Goal: Check status: Check status

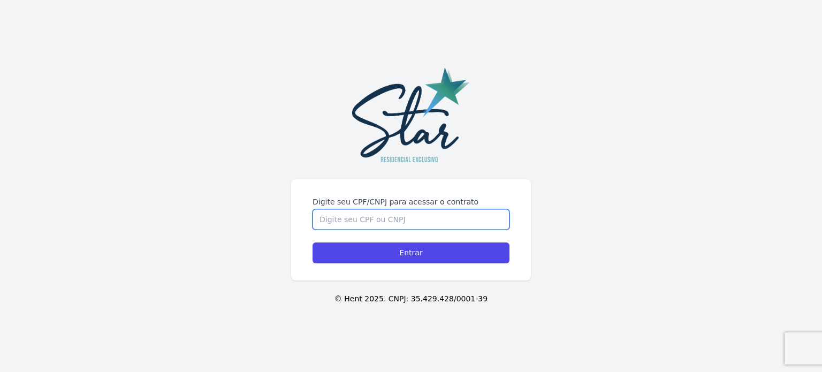
click at [357, 218] on input "Digite seu CPF/CNPJ para acessar o contrato" at bounding box center [410, 219] width 197 height 20
type input "10222591722"
click at [312, 242] on input "Entrar" at bounding box center [410, 252] width 197 height 21
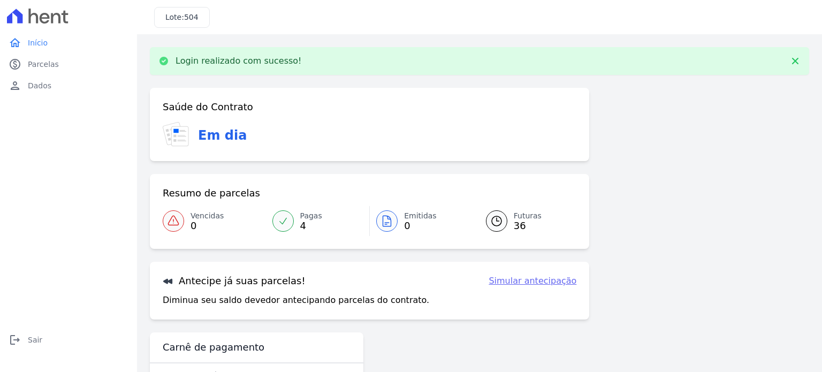
click at [650, 179] on div "Saúde do Contrato Em dia Resumo de parcelas Vencidas 0 Pagas 4 Emitidas 0 Futur…" at bounding box center [479, 242] width 659 height 308
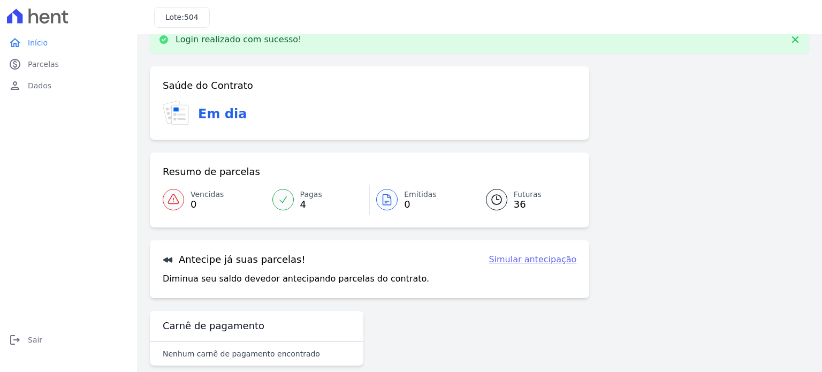
scroll to position [36, 0]
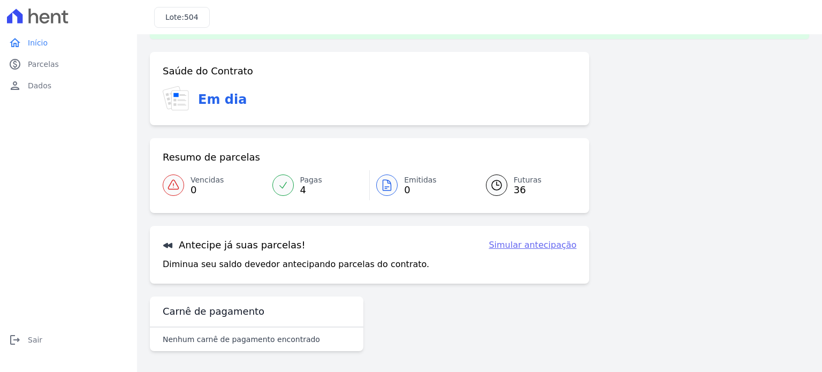
click at [300, 180] on span "Pagas" at bounding box center [311, 179] width 22 height 11
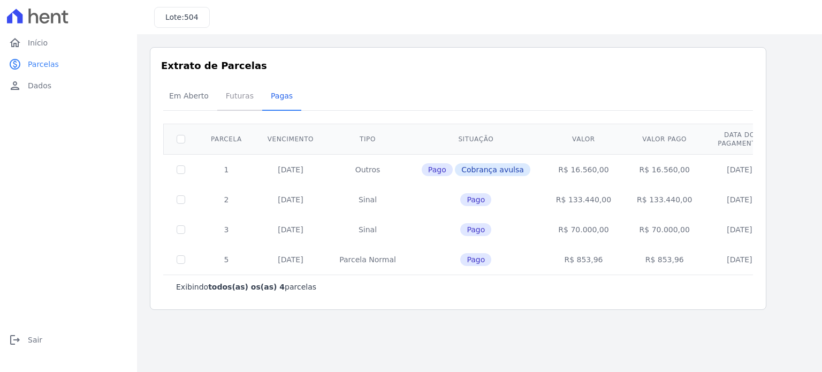
click at [233, 96] on span "Futuras" at bounding box center [239, 95] width 41 height 21
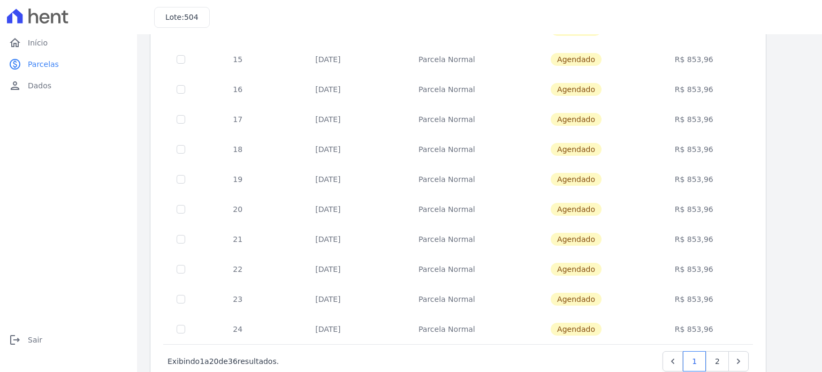
scroll to position [434, 0]
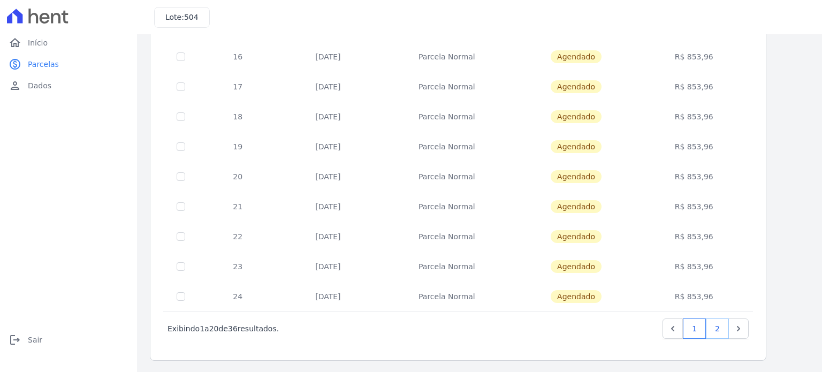
click at [720, 324] on link "2" at bounding box center [717, 328] width 23 height 20
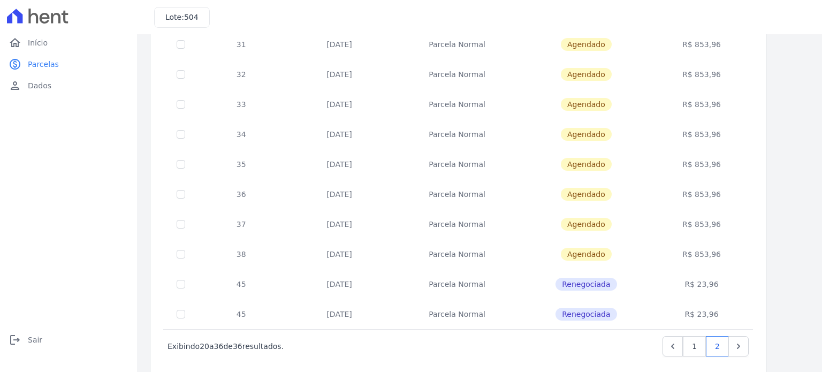
scroll to position [314, 0]
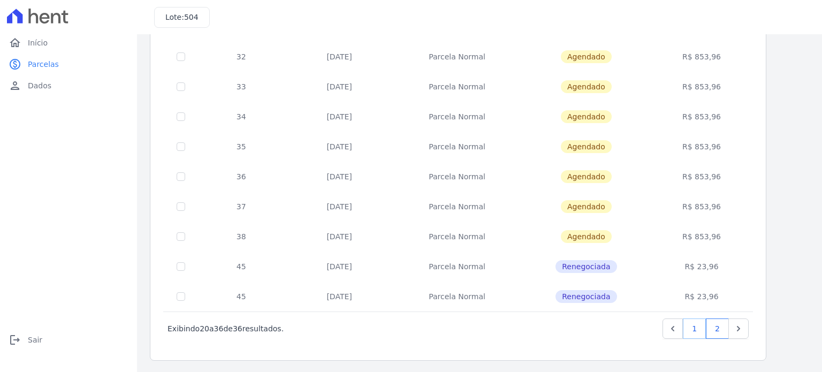
click at [691, 325] on link "1" at bounding box center [694, 328] width 23 height 20
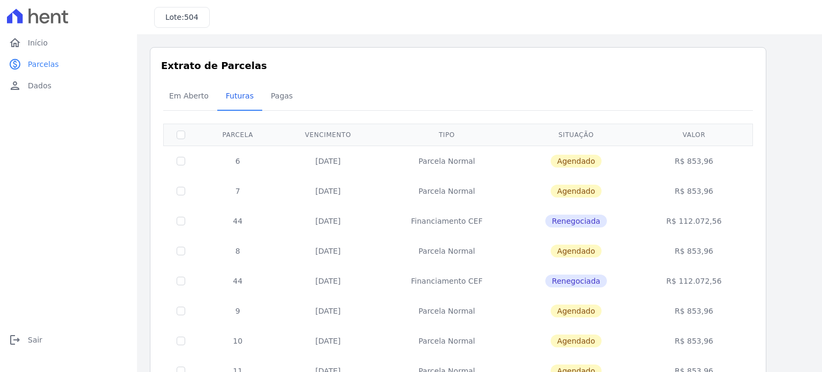
click at [691, 326] on td "R$ 853,96" at bounding box center [693, 341] width 113 height 30
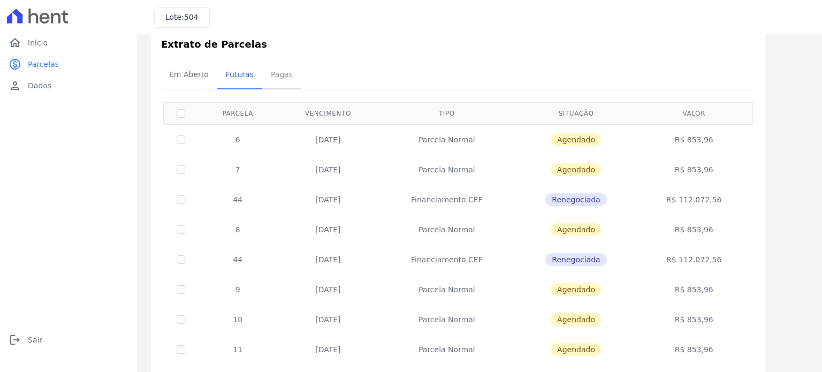
click at [274, 77] on span "Pagas" at bounding box center [281, 74] width 35 height 21
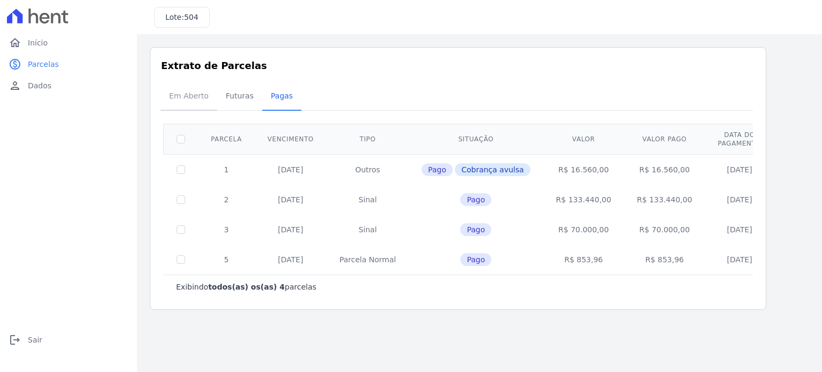
click at [186, 96] on span "Em Aberto" at bounding box center [189, 95] width 52 height 21
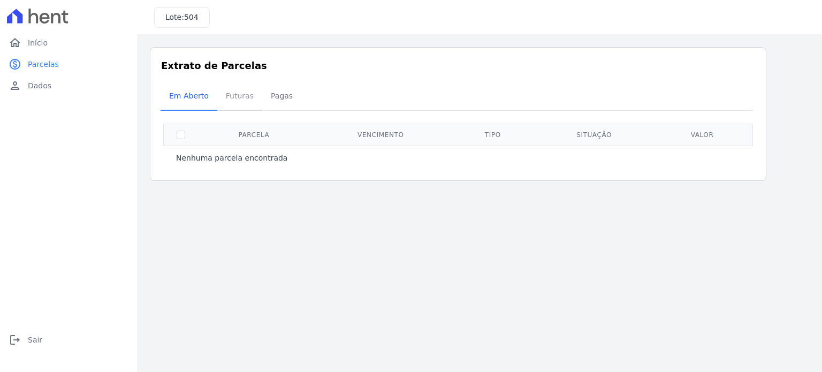
click at [233, 94] on span "Futuras" at bounding box center [239, 95] width 41 height 21
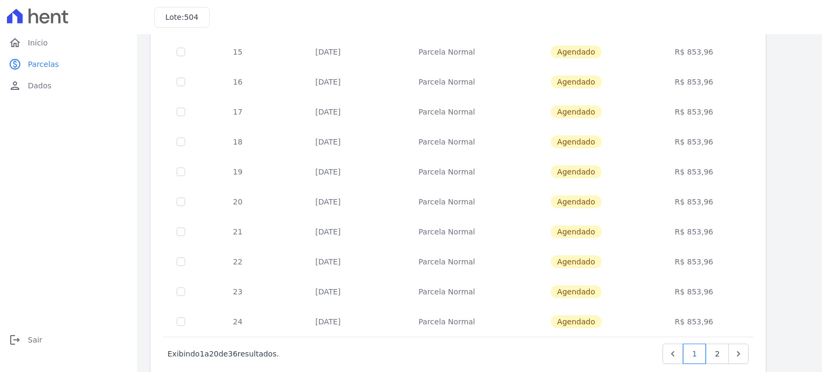
scroll to position [434, 0]
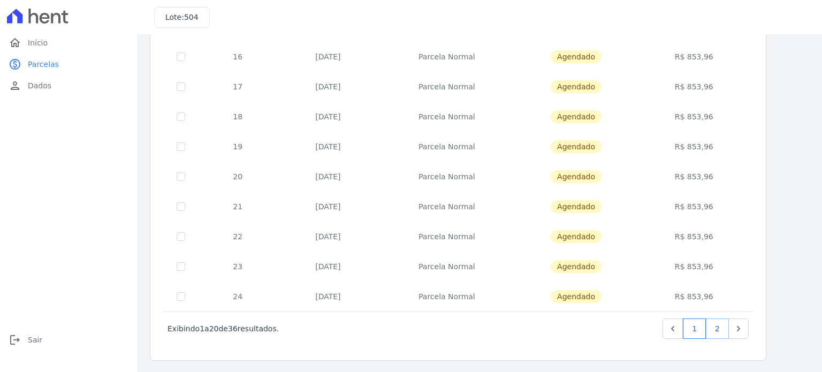
click at [716, 329] on link "2" at bounding box center [717, 328] width 23 height 20
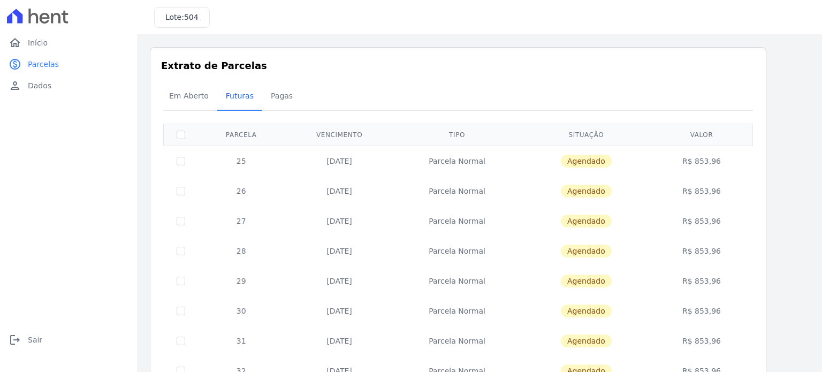
click at [795, 263] on div "Listagem de parcelas Baixar PDF Extrato de Parcelas Em Aberto Futuras Pagas 0 s…" at bounding box center [479, 361] width 659 height 628
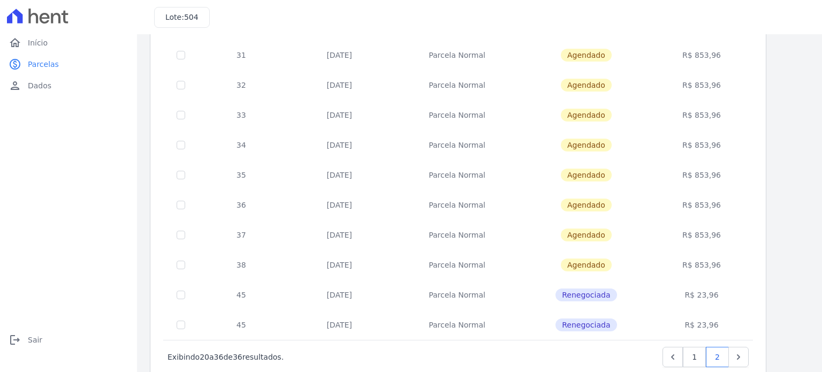
scroll to position [314, 0]
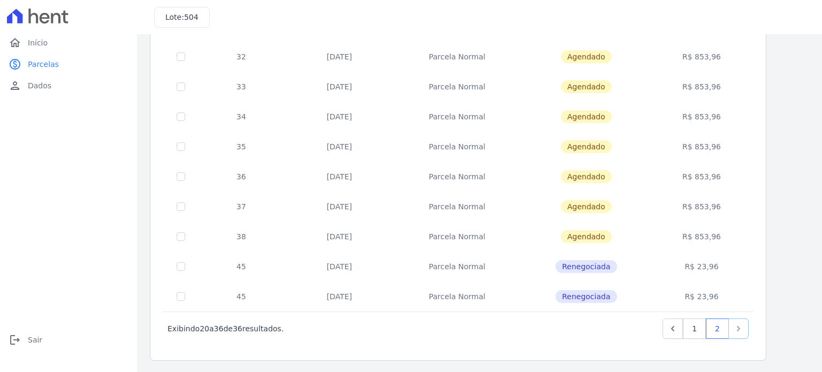
click at [740, 325] on icon "Next" at bounding box center [738, 328] width 11 height 11
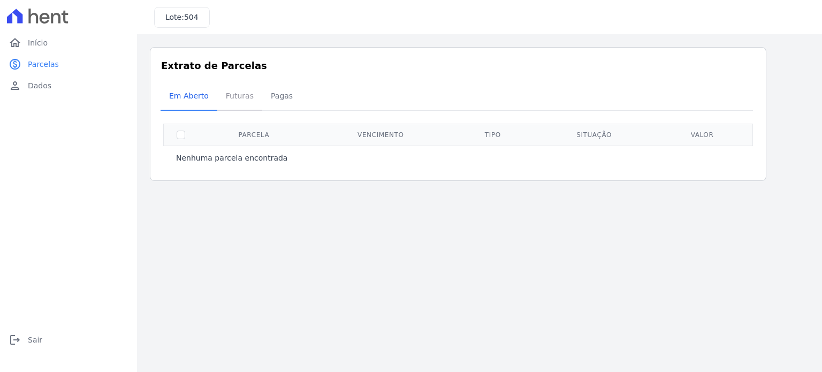
click at [238, 98] on span "Futuras" at bounding box center [239, 95] width 41 height 21
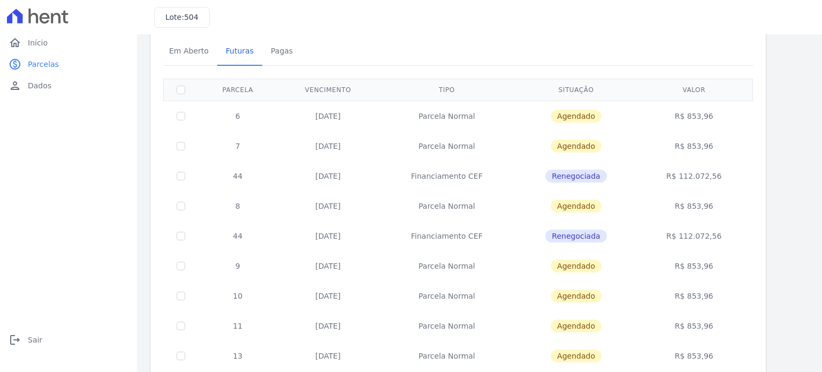
scroll to position [43, 0]
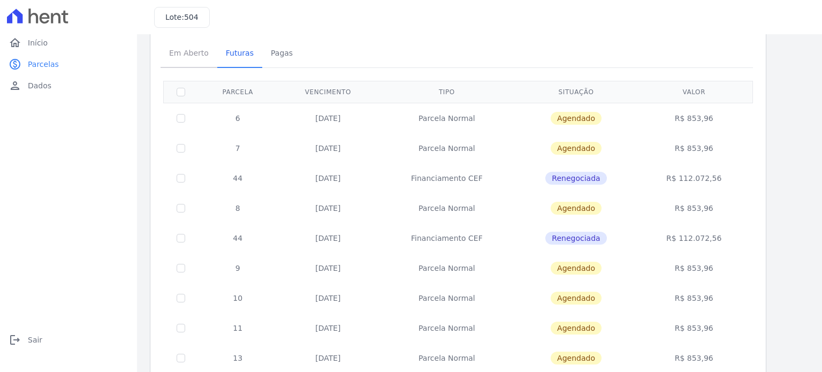
click at [190, 58] on span "Em Aberto" at bounding box center [189, 52] width 52 height 21
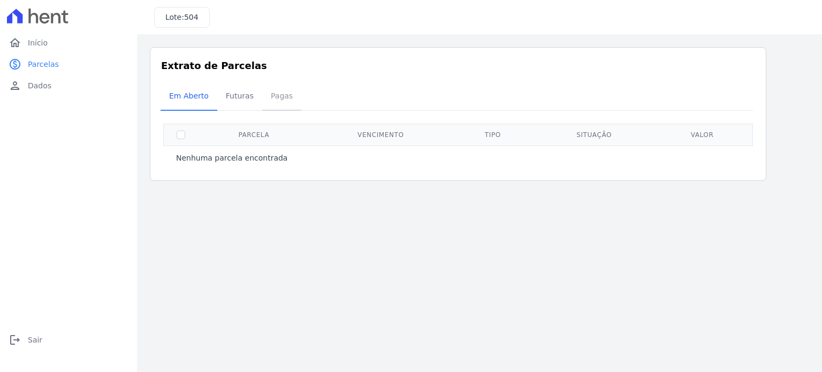
click at [274, 96] on span "Pagas" at bounding box center [281, 95] width 35 height 21
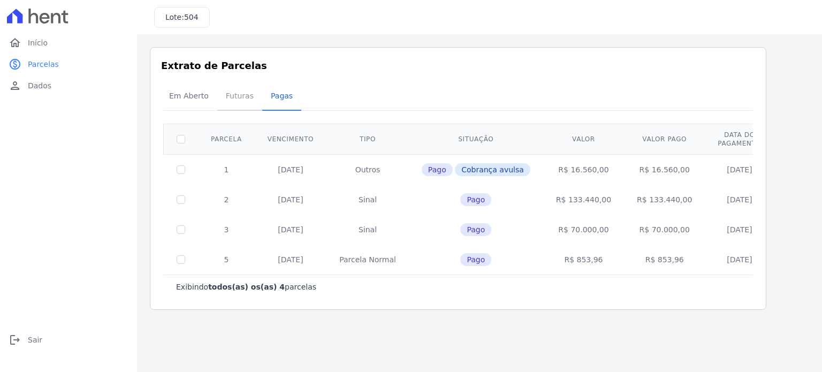
click at [244, 100] on span "Futuras" at bounding box center [239, 95] width 41 height 21
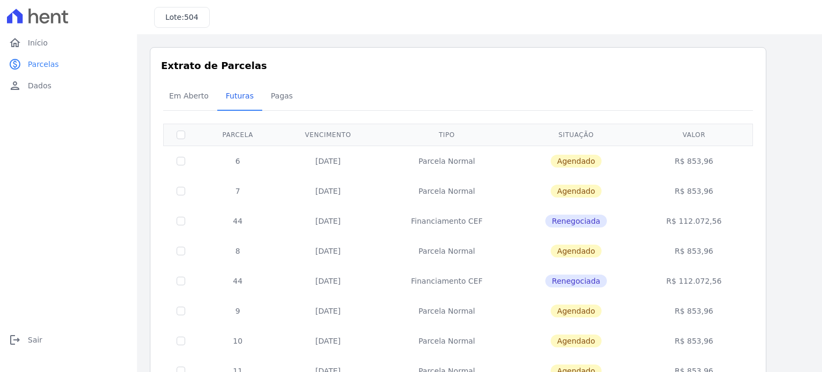
drag, startPoint x: 422, startPoint y: 220, endPoint x: 488, endPoint y: 220, distance: 66.3
click at [488, 220] on td "Financiamento CEF" at bounding box center [446, 221] width 136 height 30
copy td "Financiamento CEF"
click at [490, 85] on div "Em Aberto Futuras Pagas" at bounding box center [457, 96] width 595 height 26
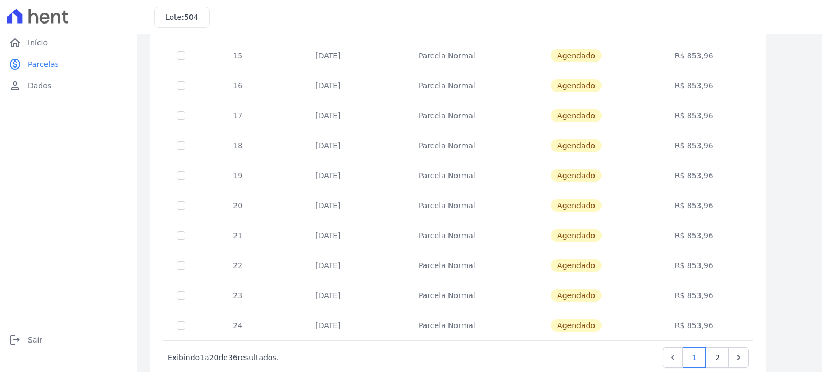
scroll to position [407, 0]
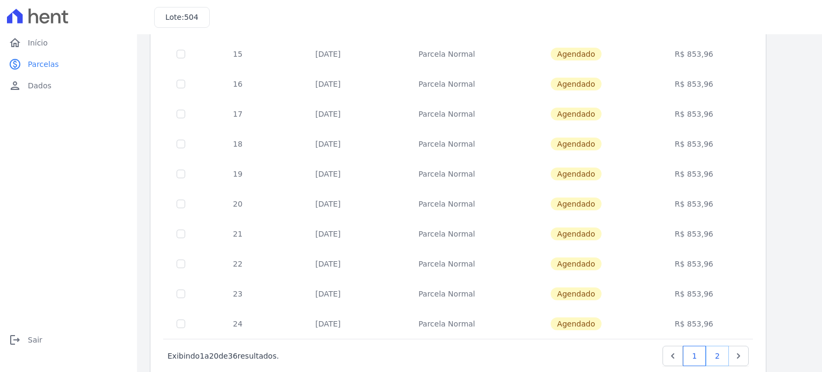
click at [715, 354] on link "2" at bounding box center [717, 356] width 23 height 20
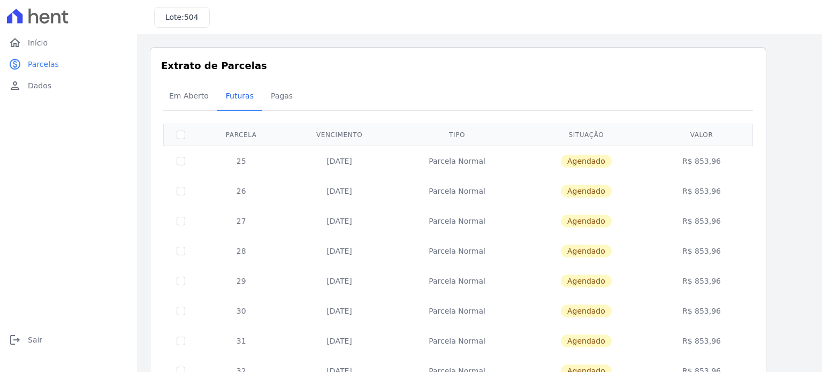
click at [806, 144] on div "Listagem de parcelas Baixar PDF Extrato de Parcelas Em Aberto Futuras Pagas 0 s…" at bounding box center [479, 360] width 685 height 653
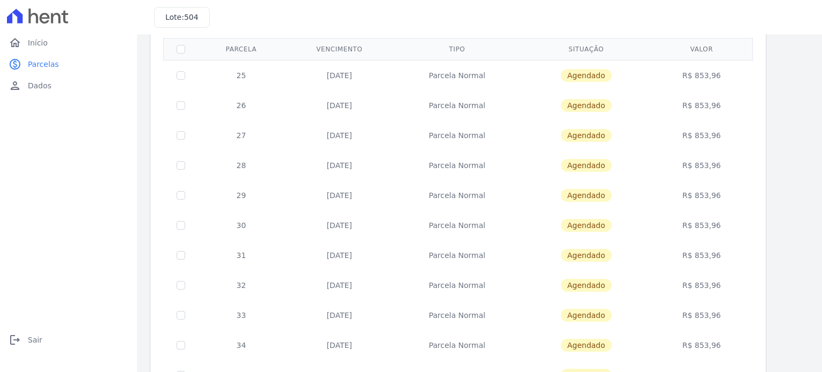
scroll to position [107, 0]
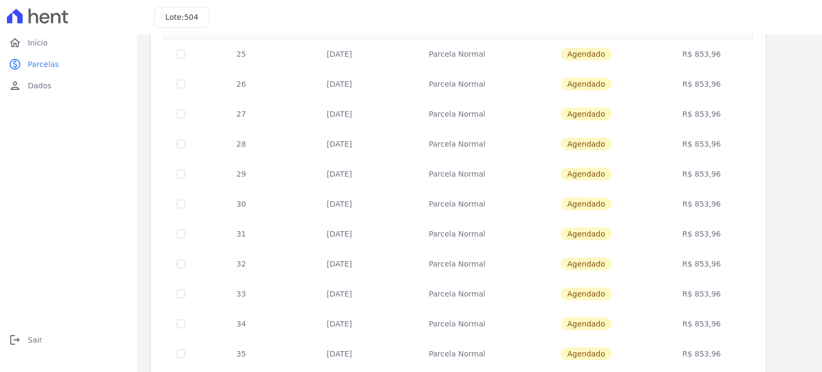
click at [789, 144] on div "Listagem de parcelas Baixar PDF Extrato de Parcelas Em Aberto Futuras Pagas 0 s…" at bounding box center [479, 254] width 659 height 628
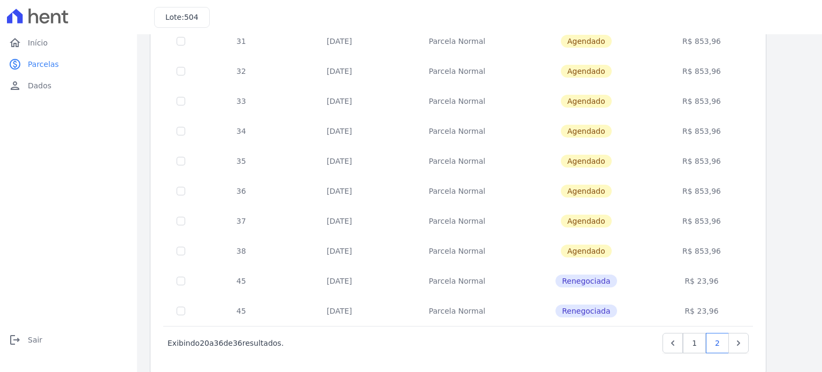
scroll to position [314, 0]
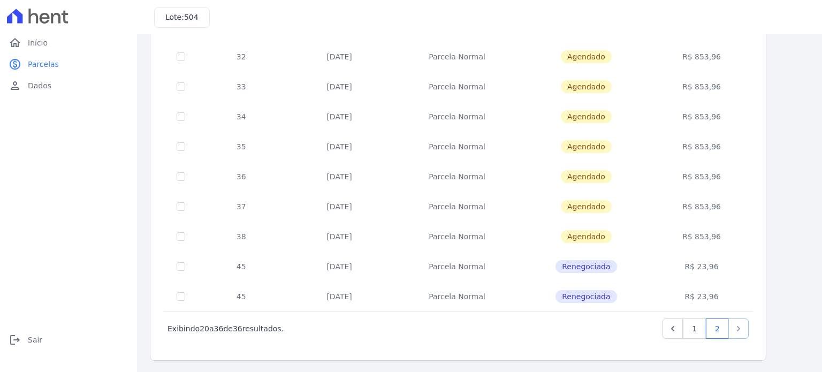
click at [735, 326] on icon "Next" at bounding box center [738, 328] width 11 height 11
